Goal: Download file/media

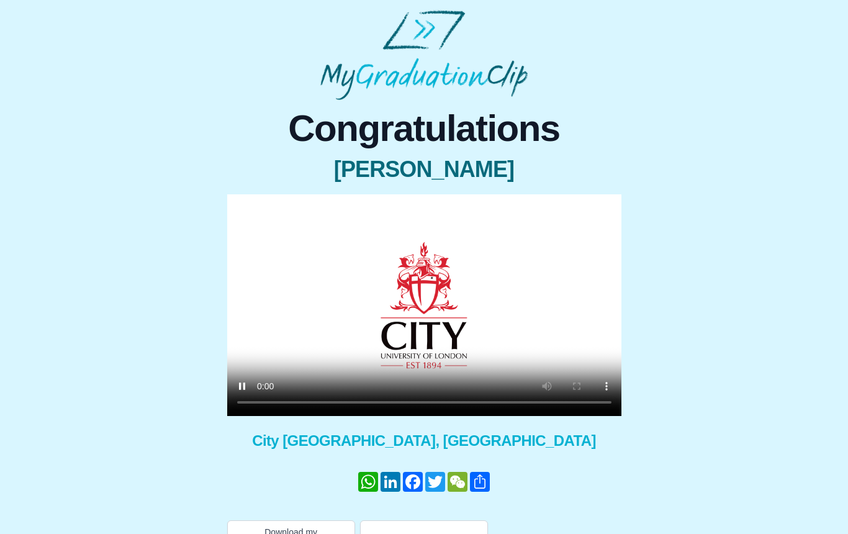
scroll to position [32, 0]
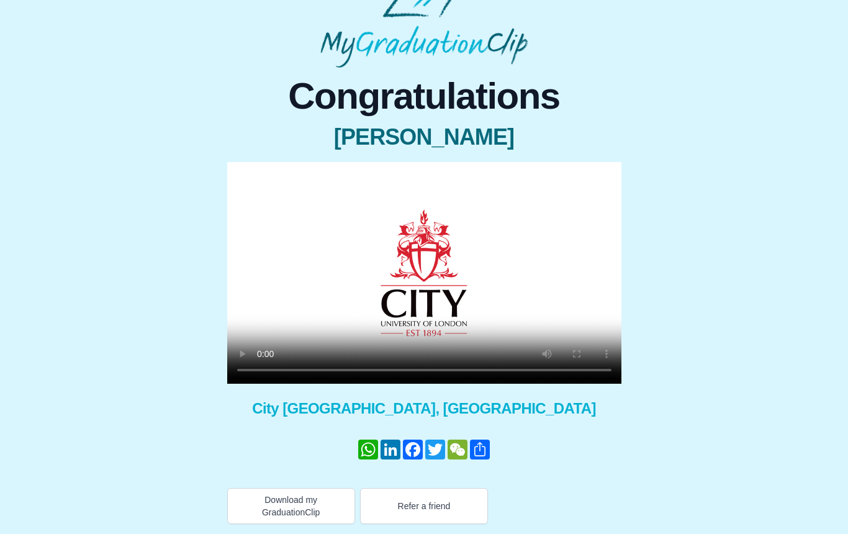
click at [428, 365] on video at bounding box center [424, 273] width 394 height 222
click at [307, 504] on button "Download my GraduationClip" at bounding box center [291, 506] width 128 height 36
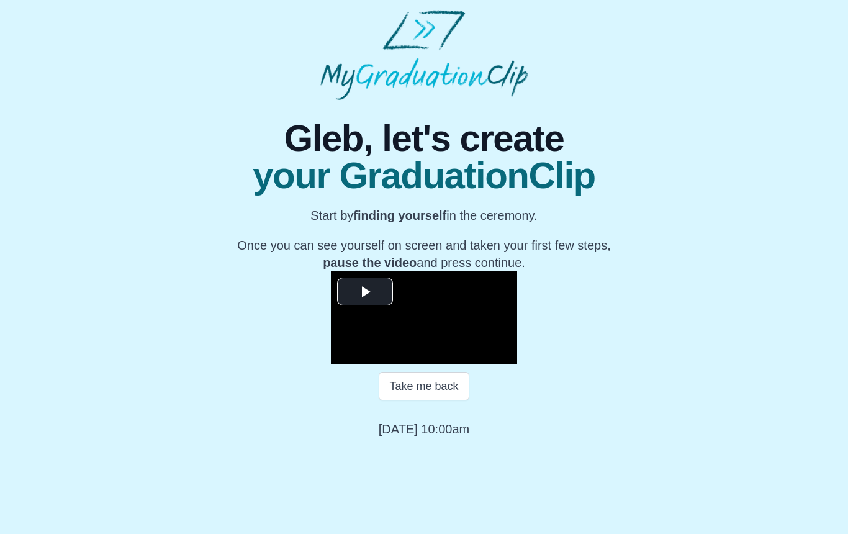
scroll to position [60, 0]
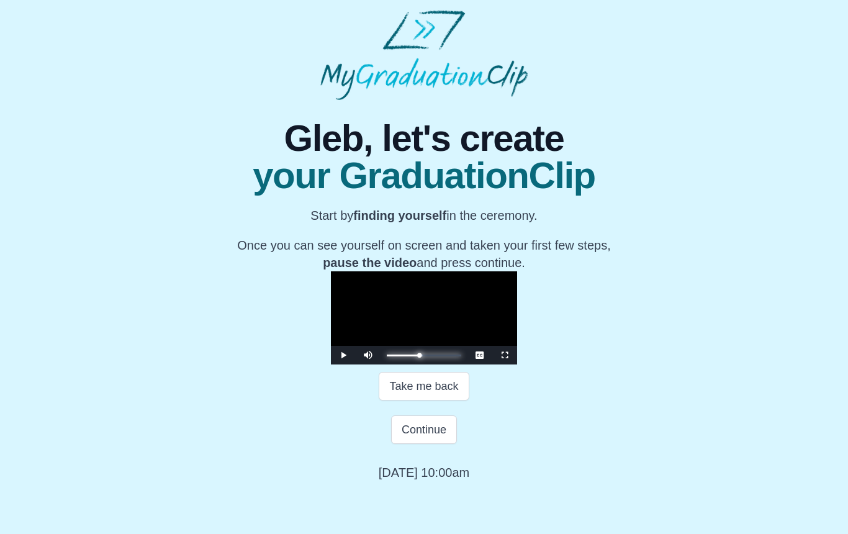
click at [419, 356] on div "Progress : 0%" at bounding box center [403, 356] width 32 height 2
click at [425, 356] on div "Progress : 0%" at bounding box center [406, 356] width 38 height 2
click at [431, 356] on div "Progress : 0%" at bounding box center [409, 356] width 44 height 2
click at [435, 356] on div "Progress : 0%" at bounding box center [411, 356] width 48 height 2
click at [439, 356] on div "Progress : 0%" at bounding box center [413, 356] width 52 height 2
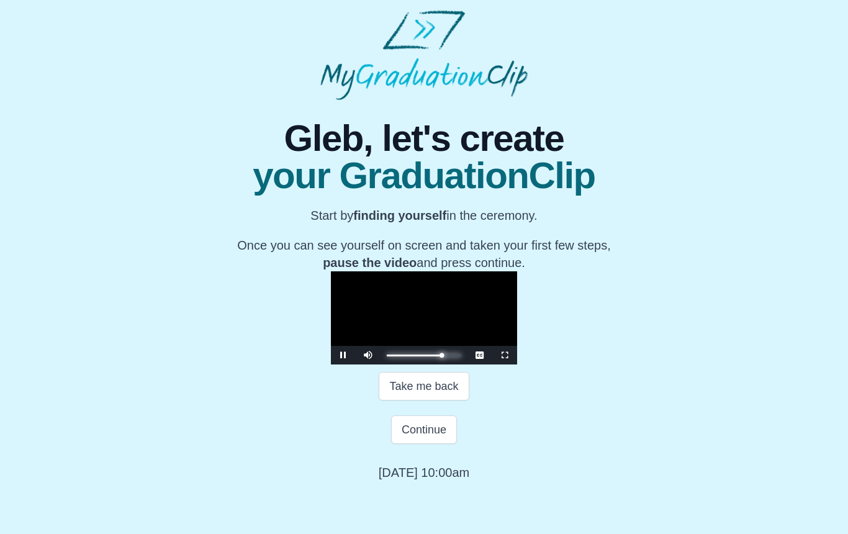
click at [442, 356] on div "Progress : 0%" at bounding box center [414, 356] width 55 height 2
click at [448, 356] on div "Progress : 0%" at bounding box center [417, 356] width 61 height 2
click at [449, 356] on div "Progress : 0%" at bounding box center [418, 356] width 62 height 2
click at [452, 356] on div "Progress : 0%" at bounding box center [419, 356] width 65 height 2
click at [454, 356] on div "Progress : 0%" at bounding box center [421, 356] width 68 height 2
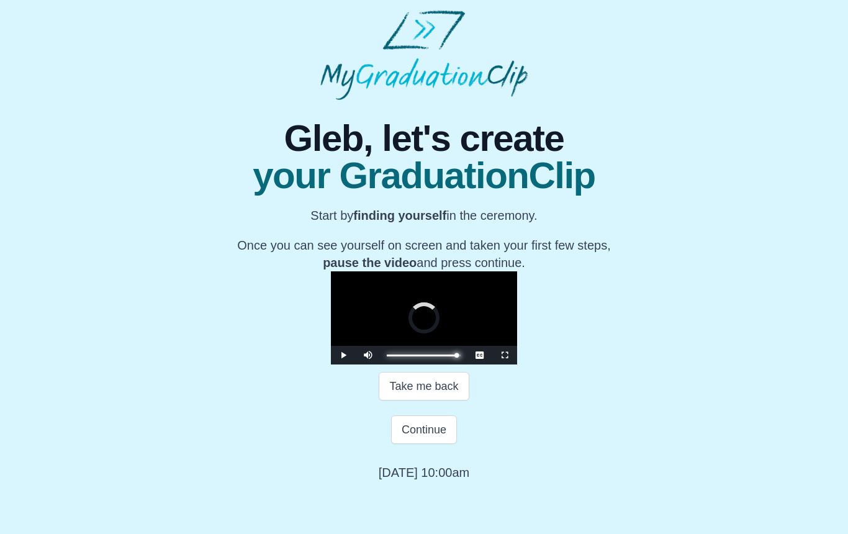
click at [456, 356] on div "Progress : 0%" at bounding box center [422, 356] width 70 height 2
click at [454, 356] on div "Progress : 0%" at bounding box center [421, 356] width 68 height 2
click at [451, 356] on div "Progress : 0%" at bounding box center [419, 356] width 64 height 2
click at [446, 356] on div "Progress : 0%" at bounding box center [417, 356] width 60 height 2
click at [443, 356] on div "Progress : 0%" at bounding box center [415, 356] width 57 height 2
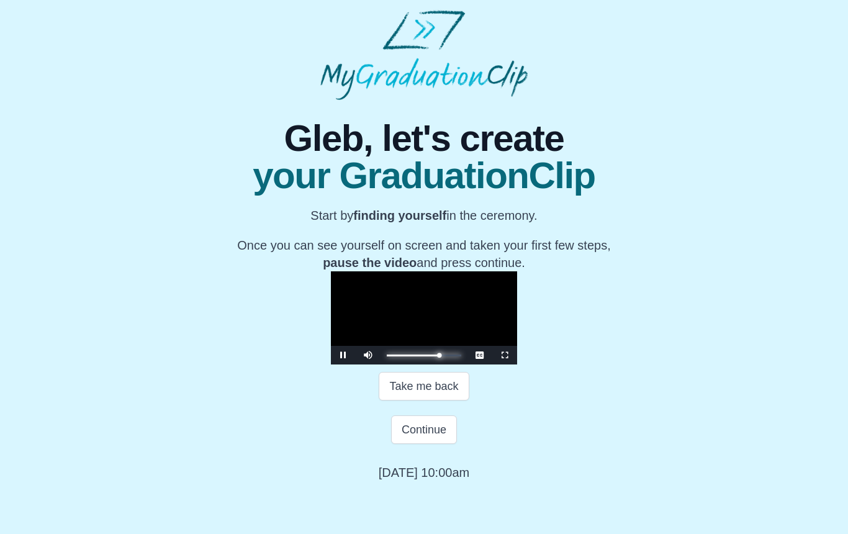
click at [440, 356] on div "Progress : 0%" at bounding box center [413, 356] width 53 height 2
click at [441, 356] on div "Progress : 0%" at bounding box center [414, 356] width 55 height 2
click at [443, 356] on div "Progress : 0%" at bounding box center [415, 356] width 56 height 2
click at [444, 356] on div "Progress : 0%" at bounding box center [415, 356] width 57 height 2
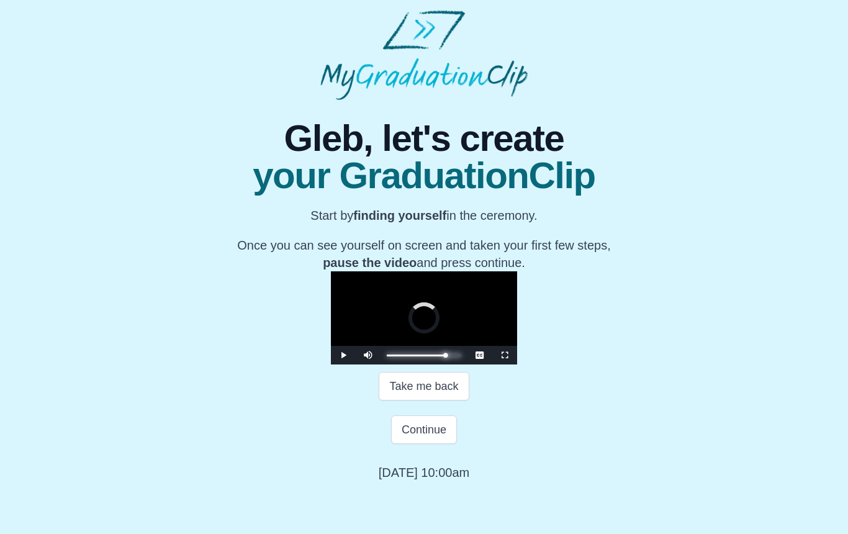
click at [445, 356] on div "Progress : 0%" at bounding box center [416, 356] width 58 height 2
click at [450, 356] on div "Progress : 0%" at bounding box center [418, 356] width 63 height 2
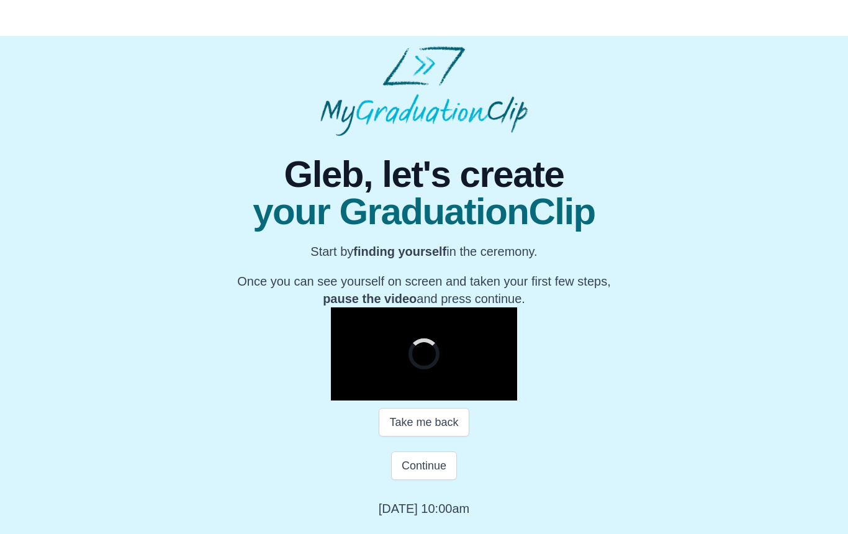
scroll to position [103, 0]
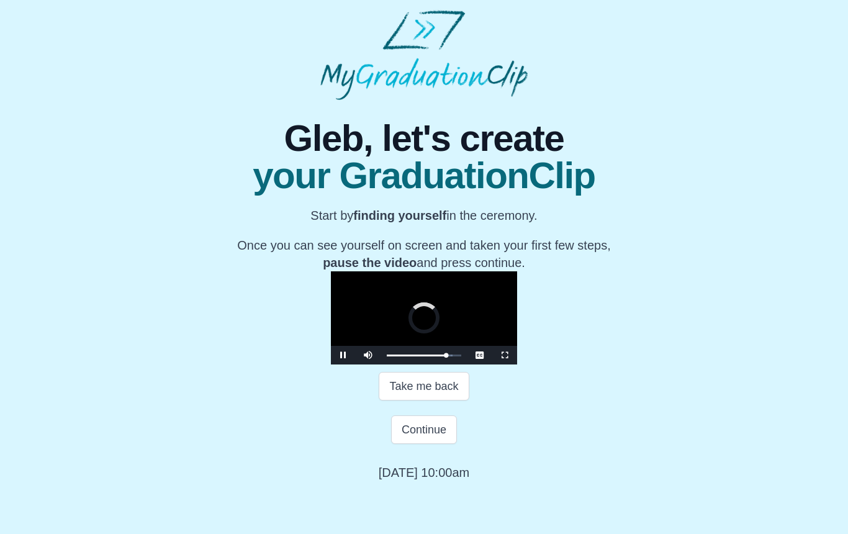
click at [451, 400] on button "Take me back" at bounding box center [424, 386] width 90 height 29
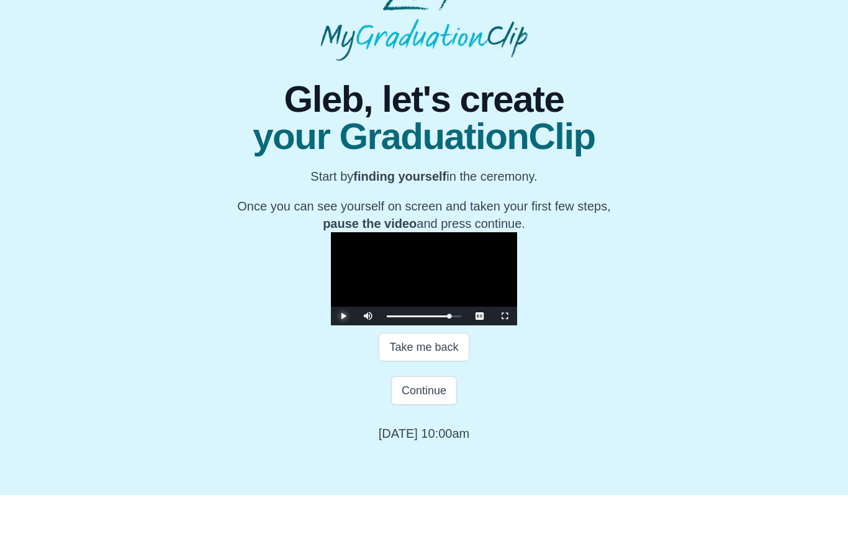
scroll to position [103, 0]
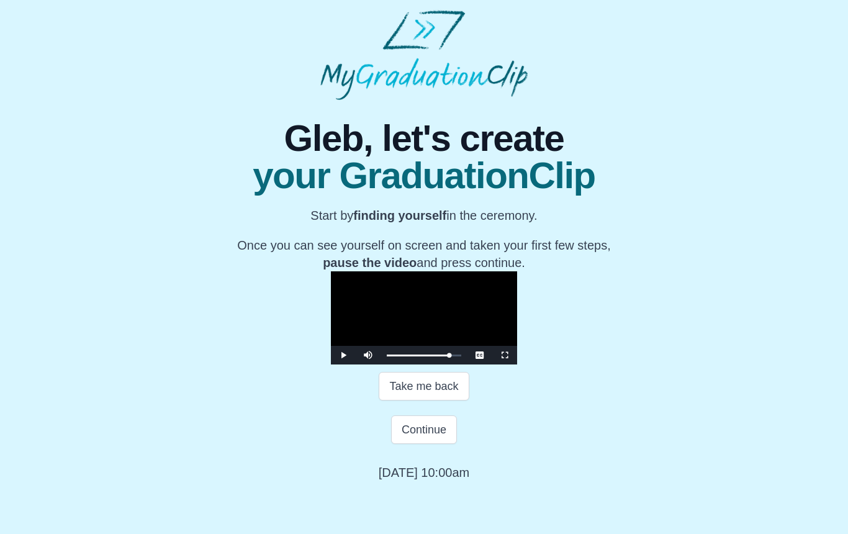
click at [417, 444] on button "Continue" at bounding box center [424, 429] width 66 height 29
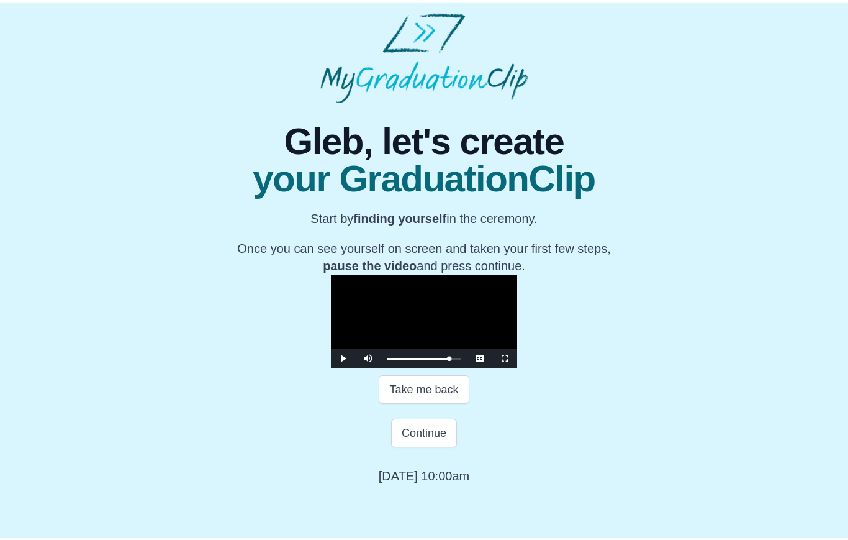
scroll to position [0, 0]
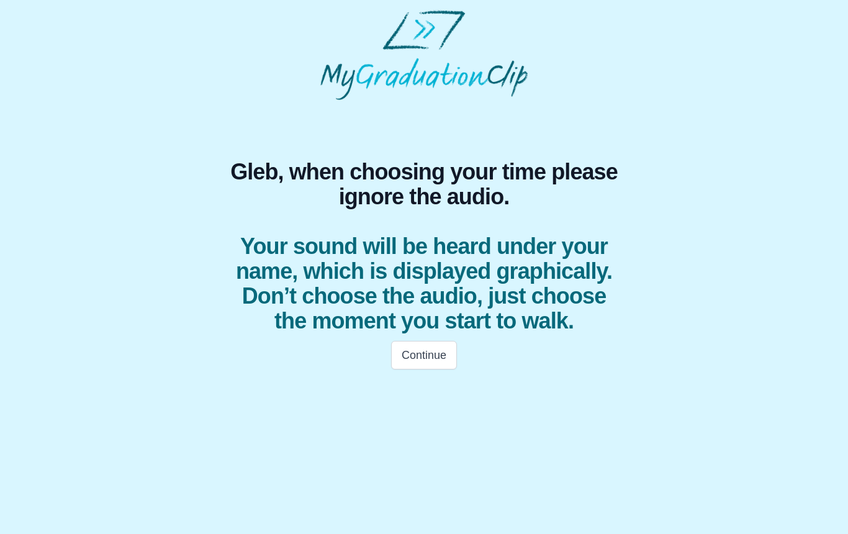
click at [414, 353] on button "Continue" at bounding box center [424, 355] width 66 height 29
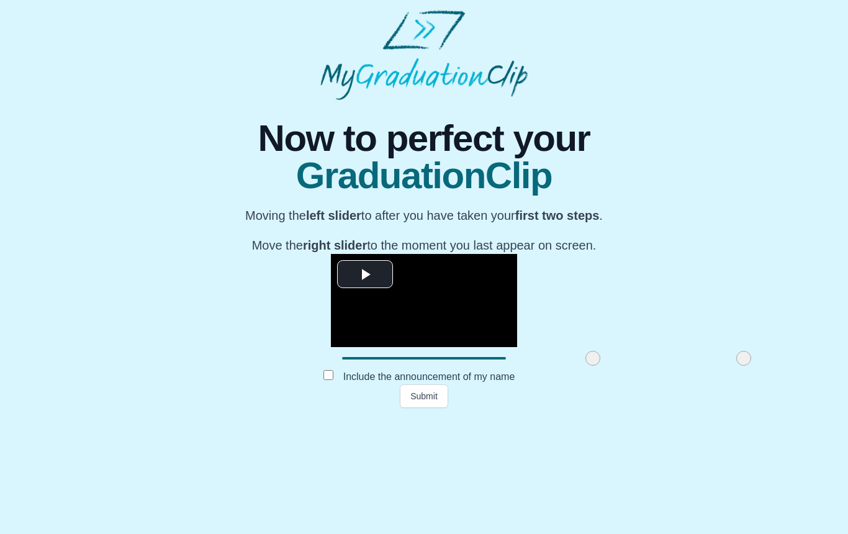
scroll to position [30, 0]
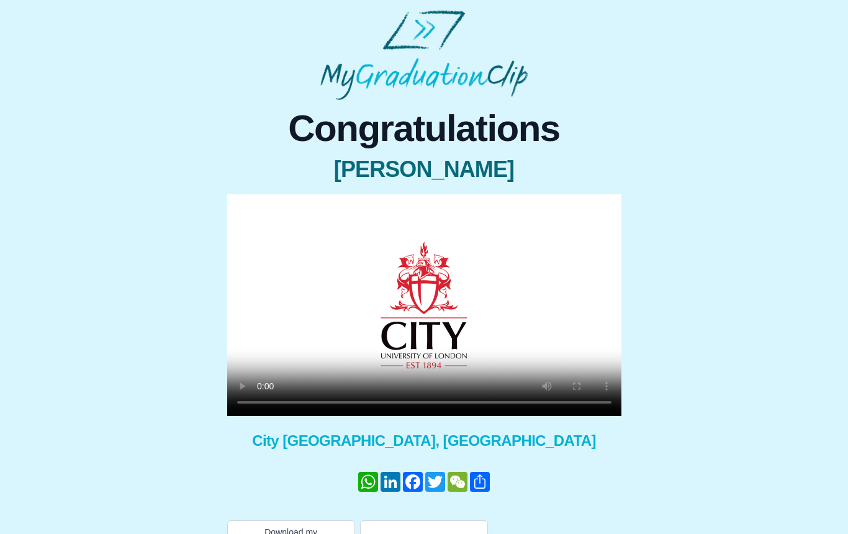
scroll to position [32, 0]
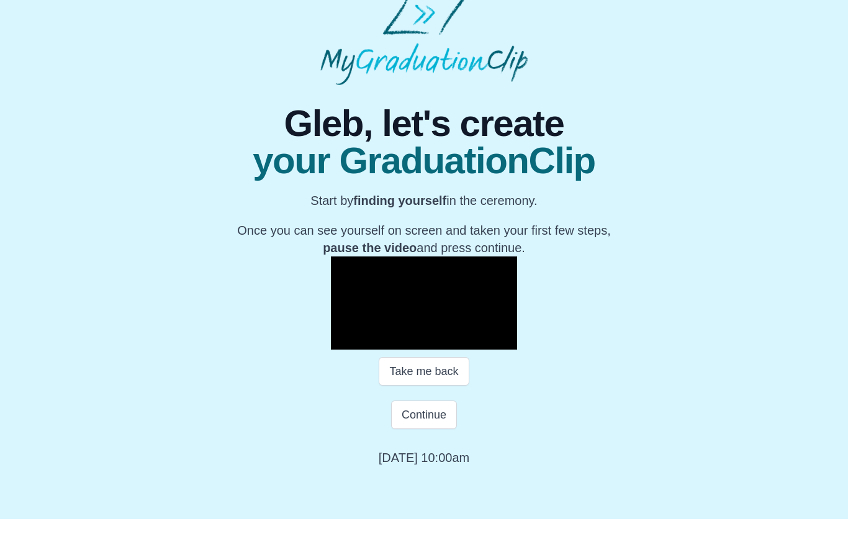
scroll to position [60, 0]
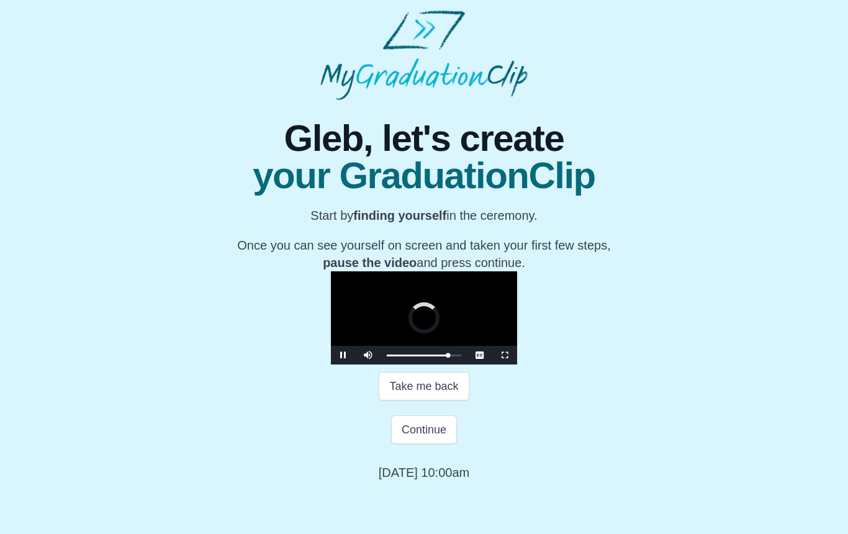
click at [505, 355] on span "Video Player" at bounding box center [505, 355] width 0 height 0
click at [435, 356] on div "Progress : 0%" at bounding box center [411, 356] width 48 height 2
click at [452, 356] on div "Loaded : 0%" at bounding box center [419, 356] width 65 height 2
click at [453, 356] on div "Loaded : 0%" at bounding box center [420, 356] width 66 height 2
click at [468, 364] on div "Loaded : 0% Progress : 0%" at bounding box center [424, 355] width 87 height 19
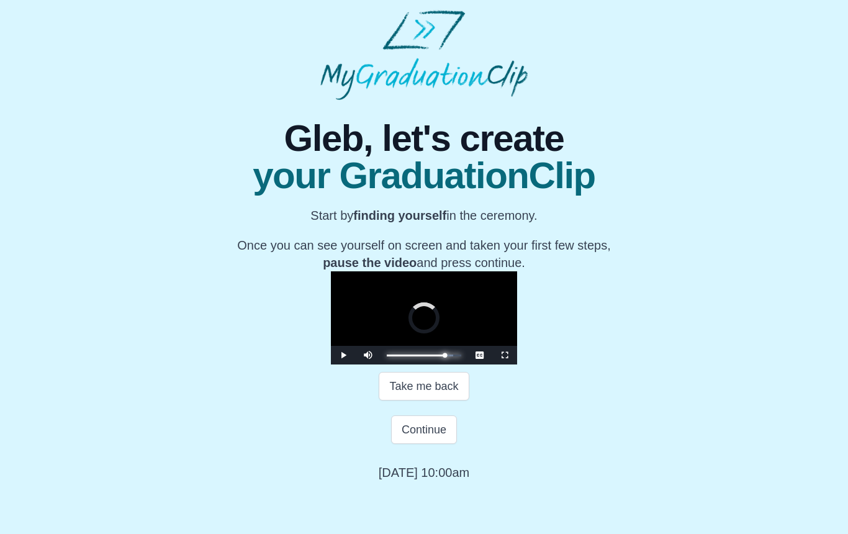
click at [445, 356] on div "Progress : 0%" at bounding box center [416, 356] width 58 height 2
click at [453, 356] on div "Loaded : 0%" at bounding box center [420, 356] width 66 height 2
click at [451, 356] on div "Progress : 0%" at bounding box center [419, 356] width 64 height 2
click at [453, 356] on div "Progress Bar" at bounding box center [451, 356] width 3 height 2
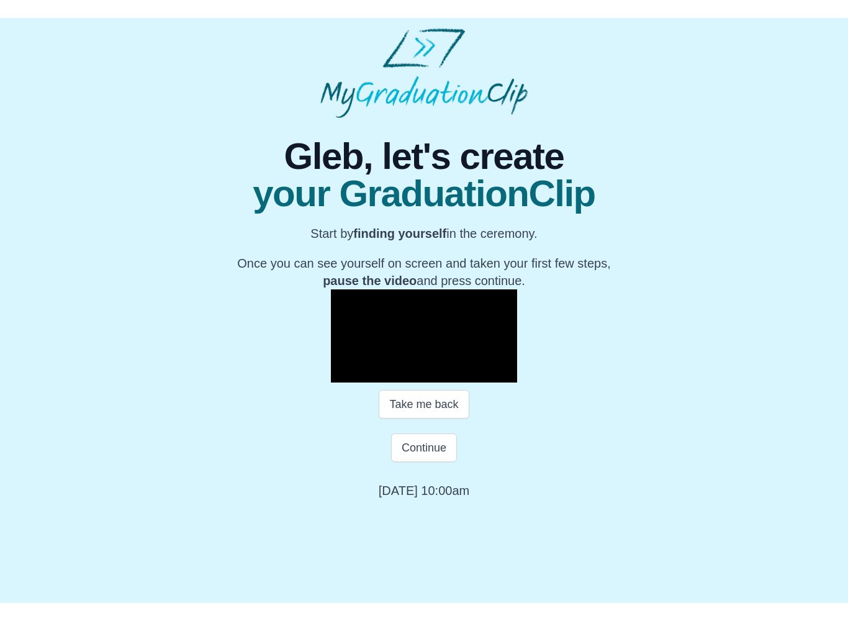
scroll to position [16, 0]
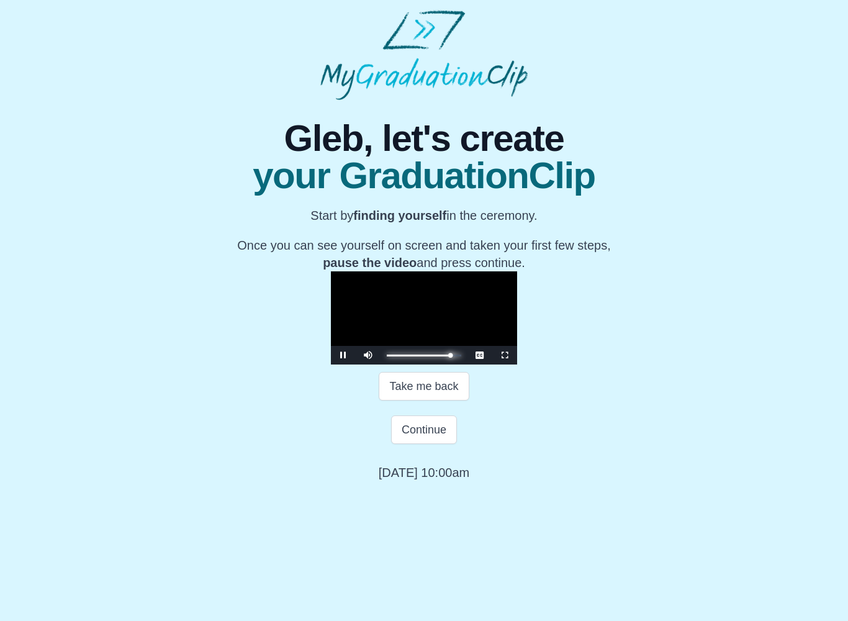
click at [450, 356] on div "Progress : 0%" at bounding box center [418, 356] width 63 height 2
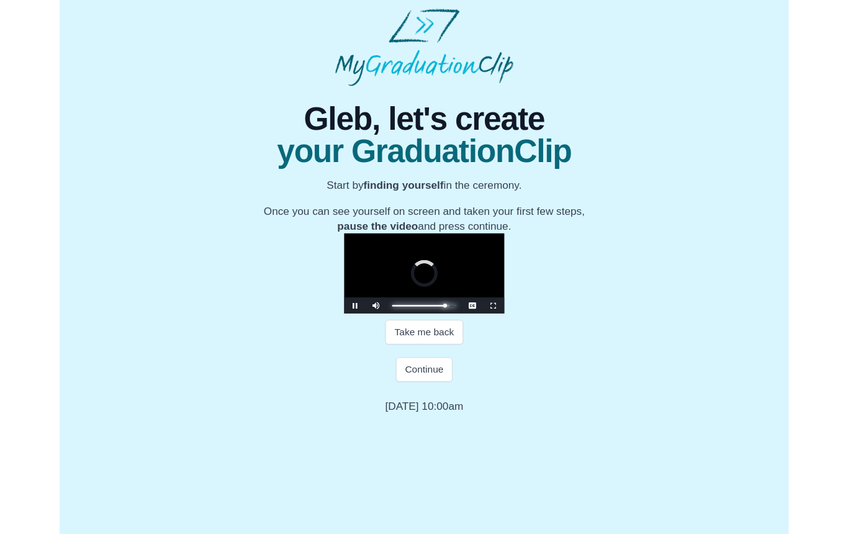
scroll to position [0, 0]
